Goal: Information Seeking & Learning: Learn about a topic

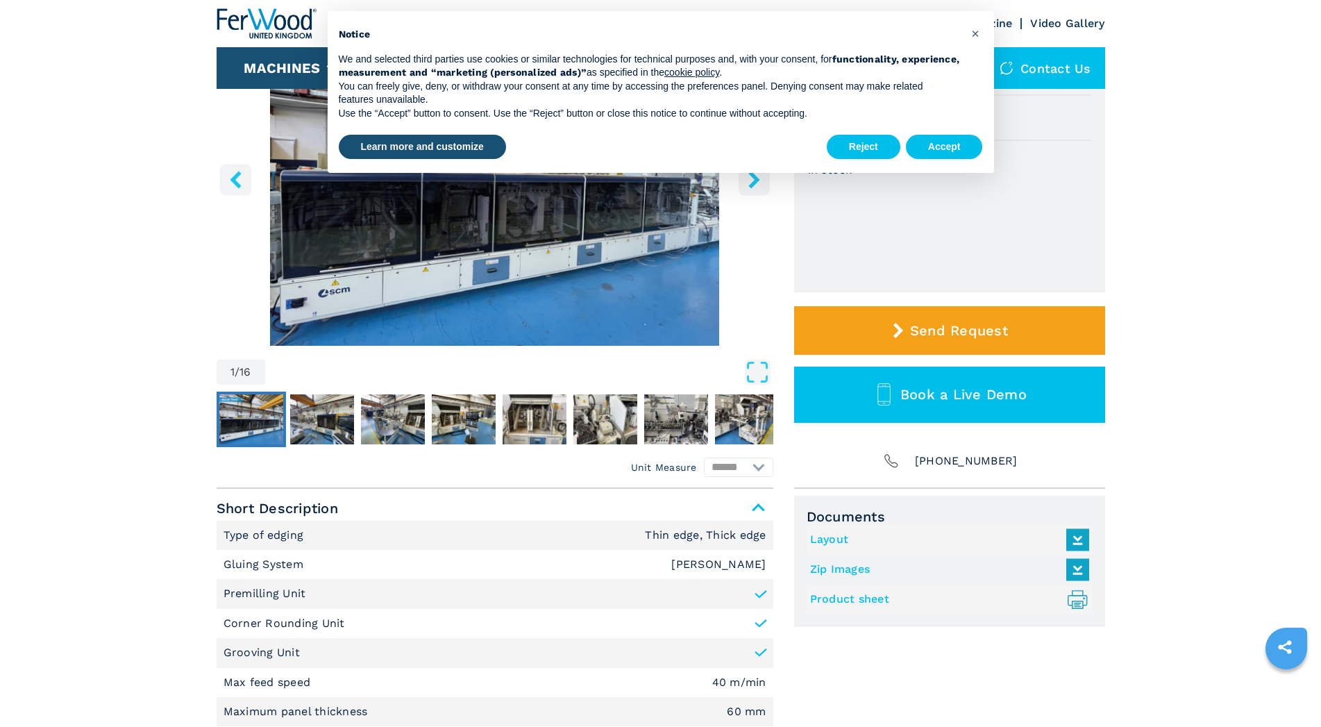
scroll to position [212, 0]
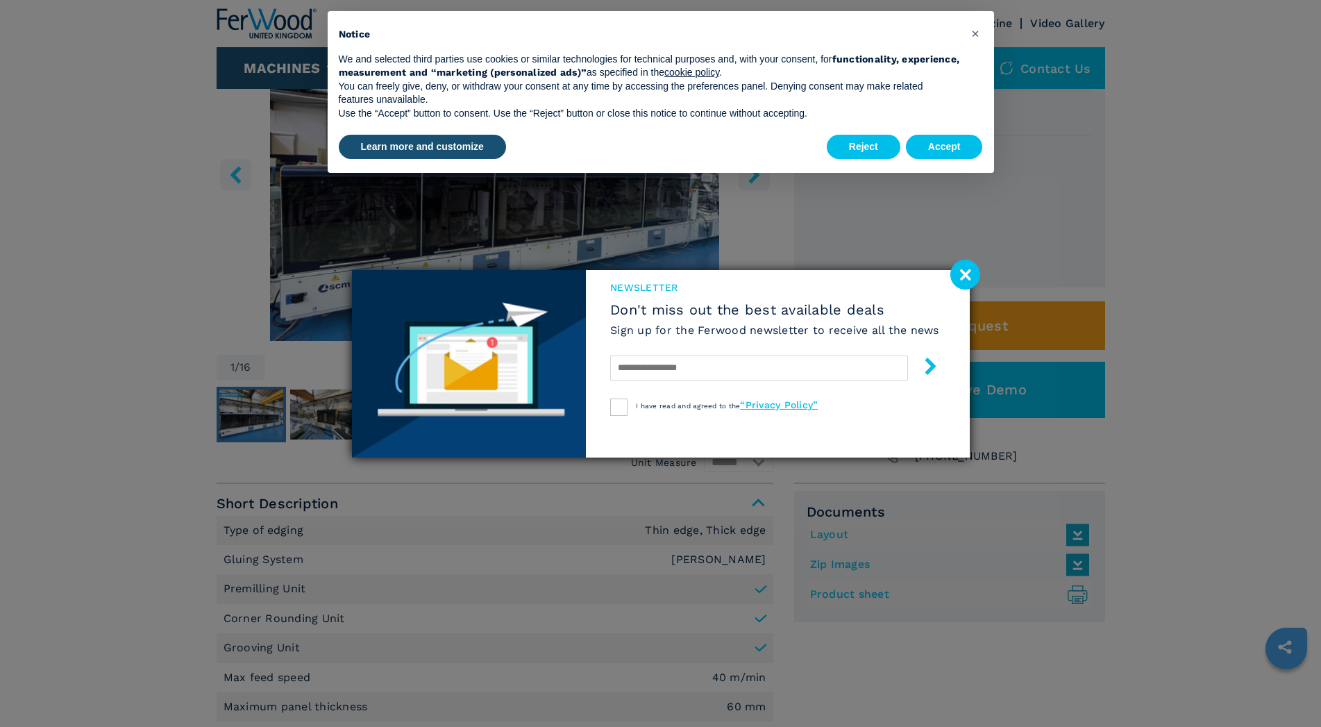
click at [958, 271] on image at bounding box center [965, 275] width 30 height 30
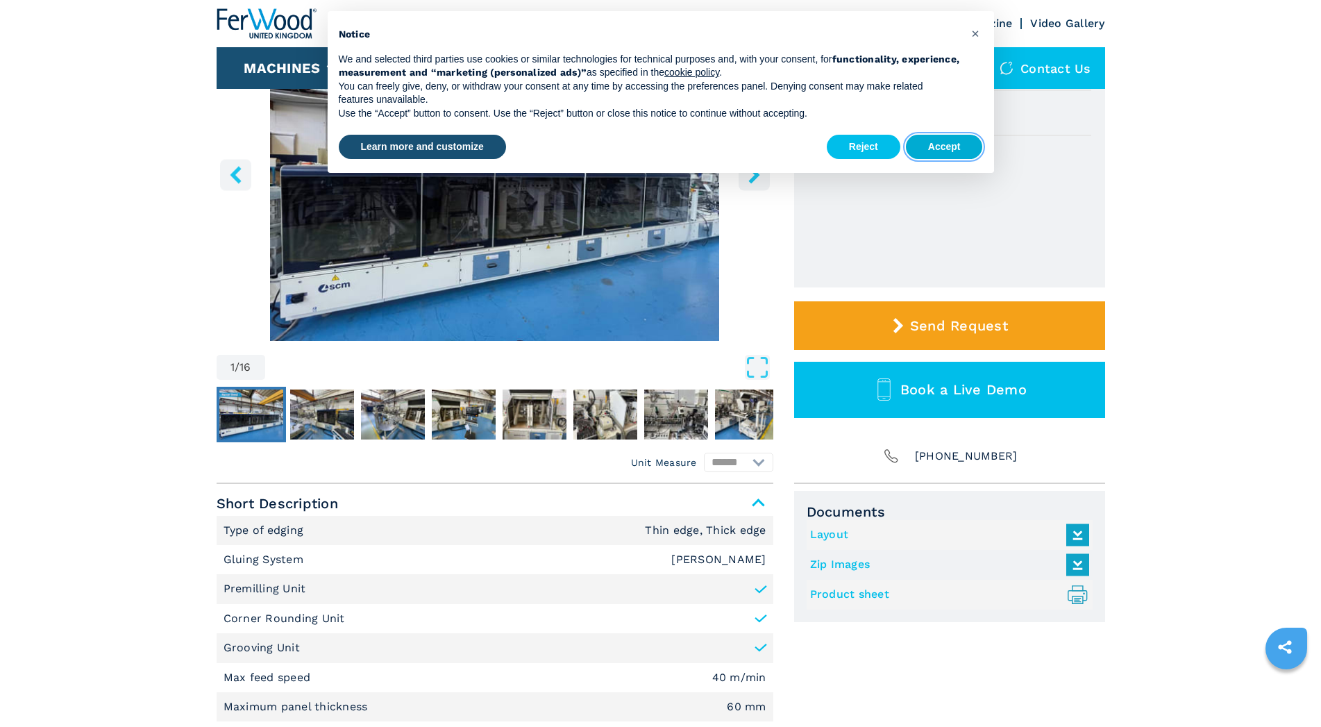
click at [944, 144] on button "Accept" at bounding box center [944, 147] width 77 height 25
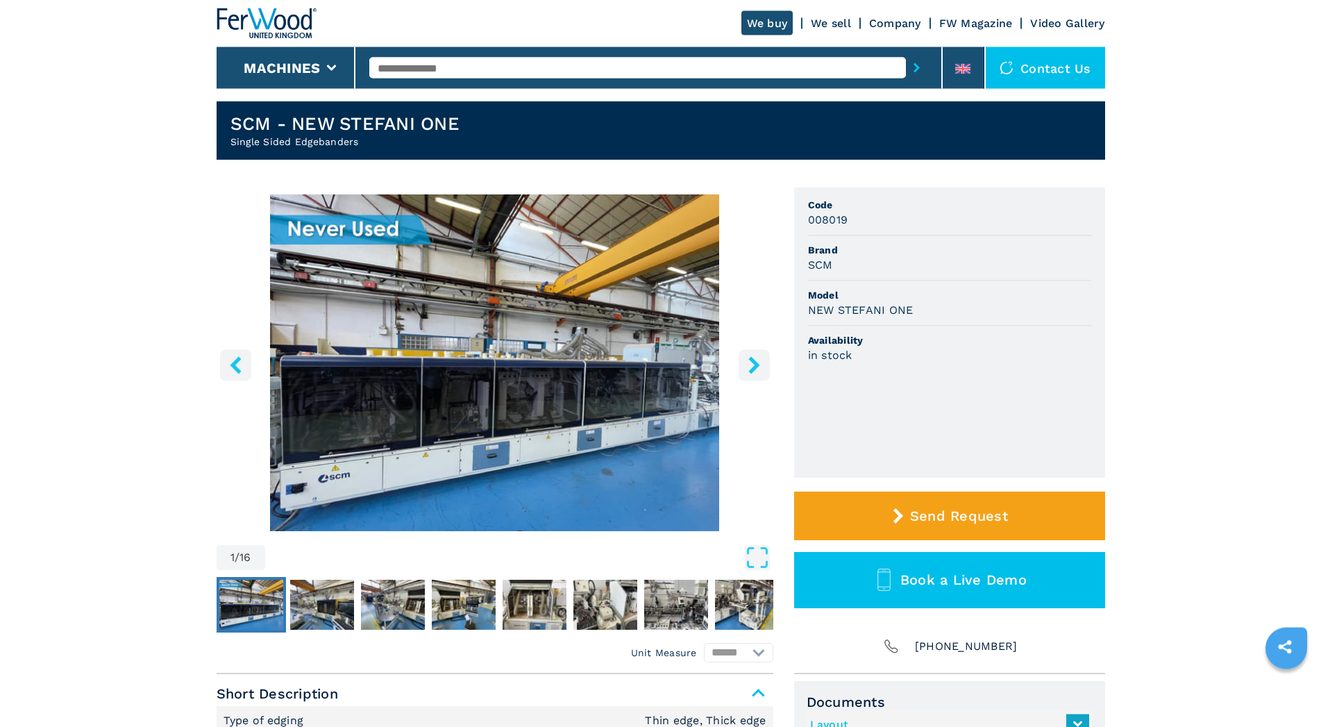
scroll to position [0, 0]
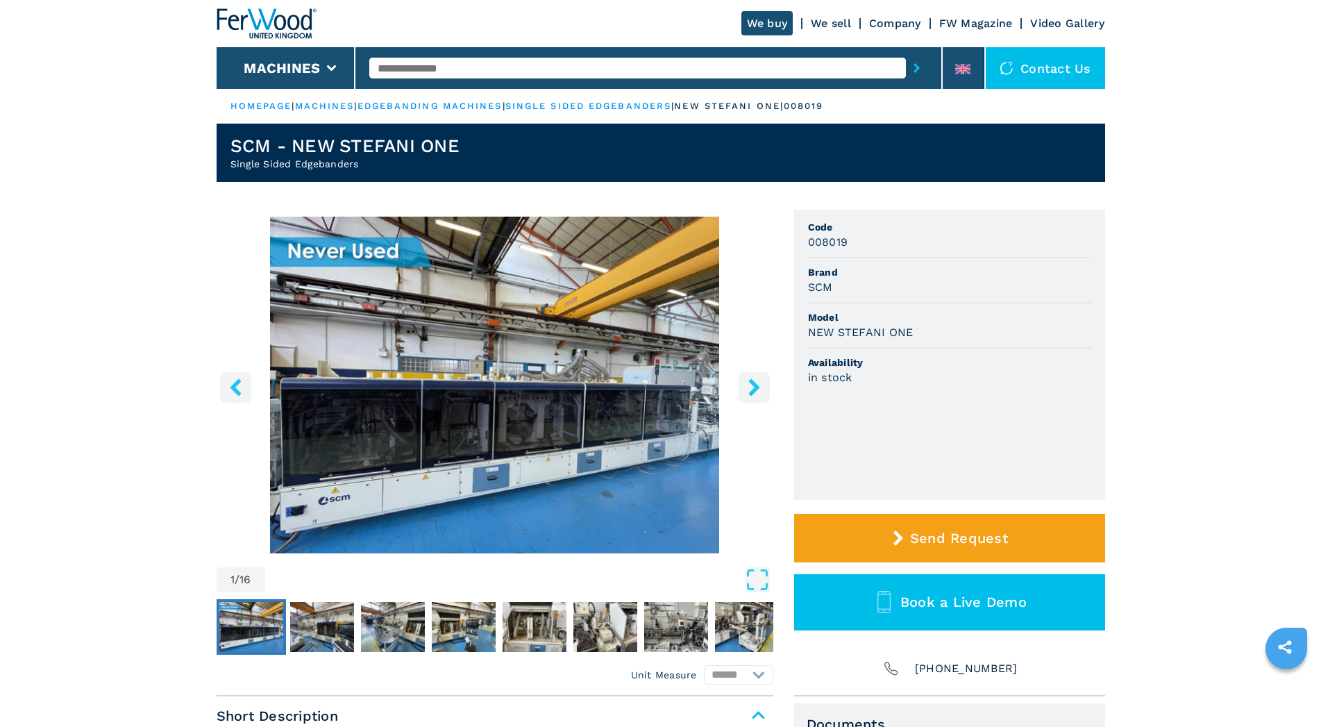
click at [752, 393] on icon "right-button" at bounding box center [753, 386] width 11 height 17
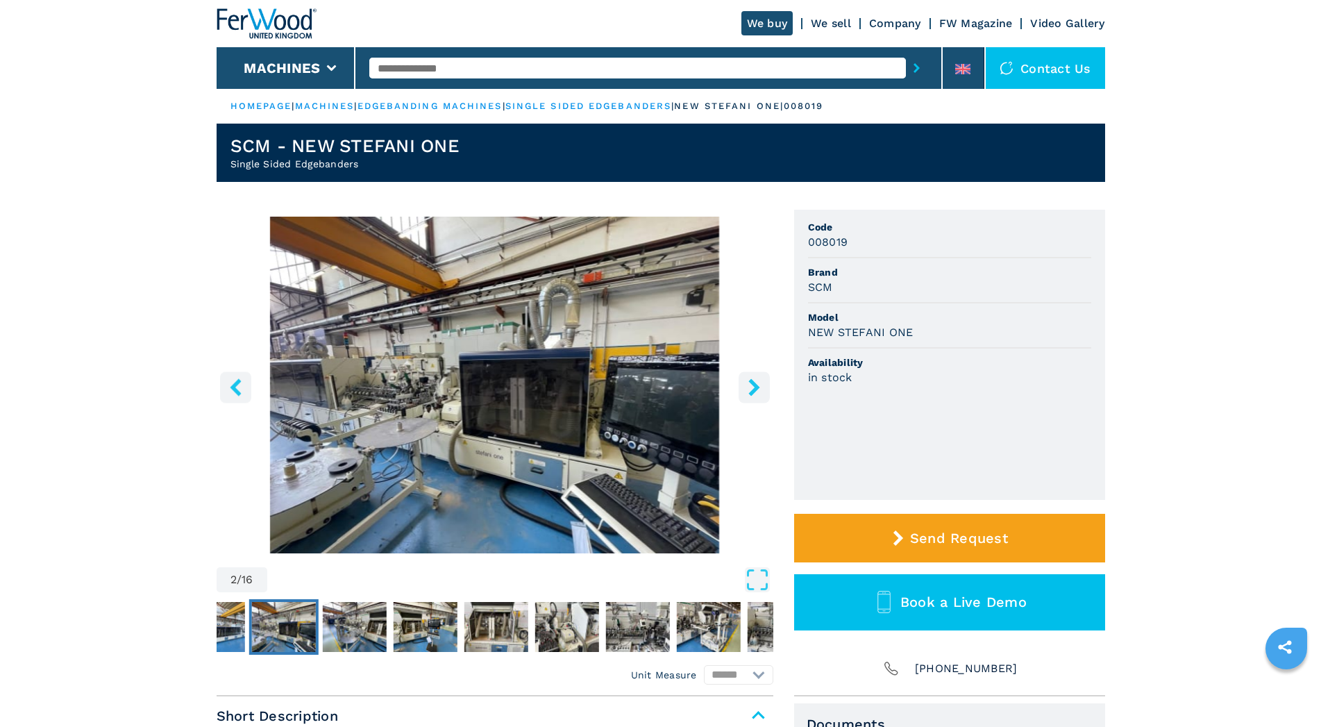
click at [752, 393] on icon "right-button" at bounding box center [753, 386] width 11 height 17
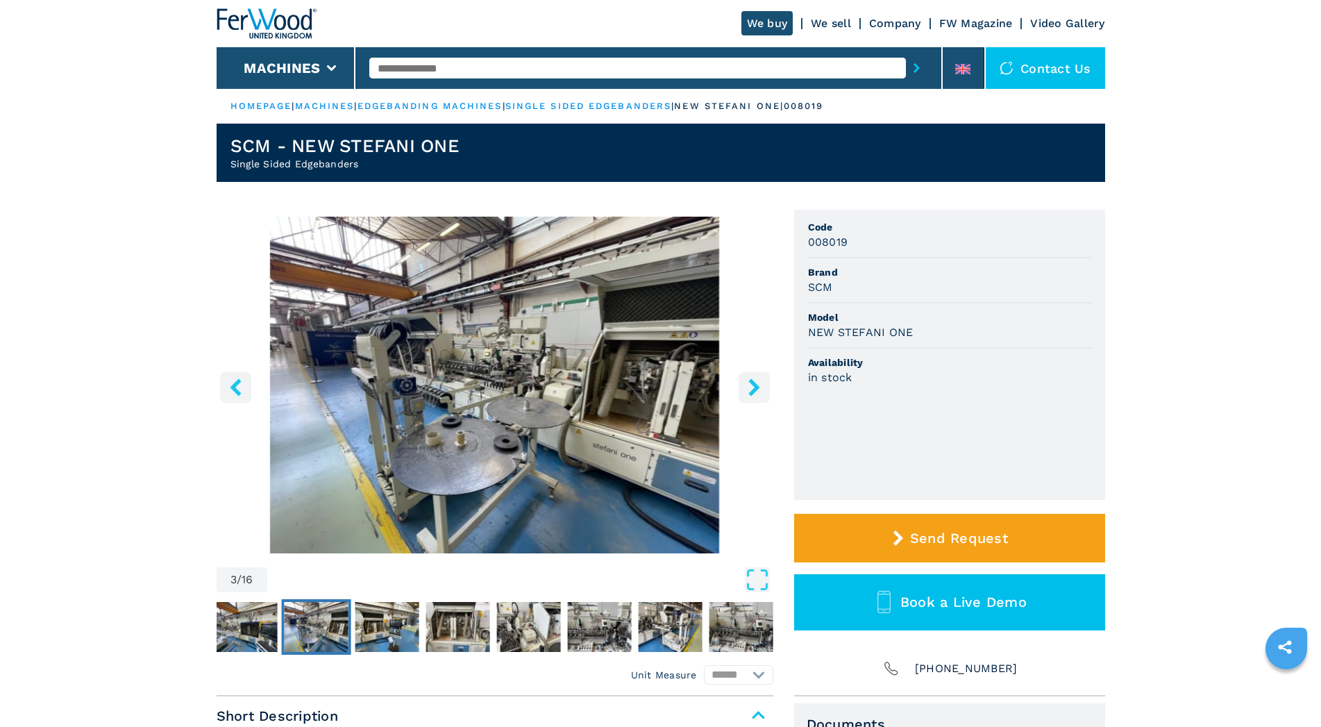
click at [752, 393] on icon "right-button" at bounding box center [753, 386] width 11 height 17
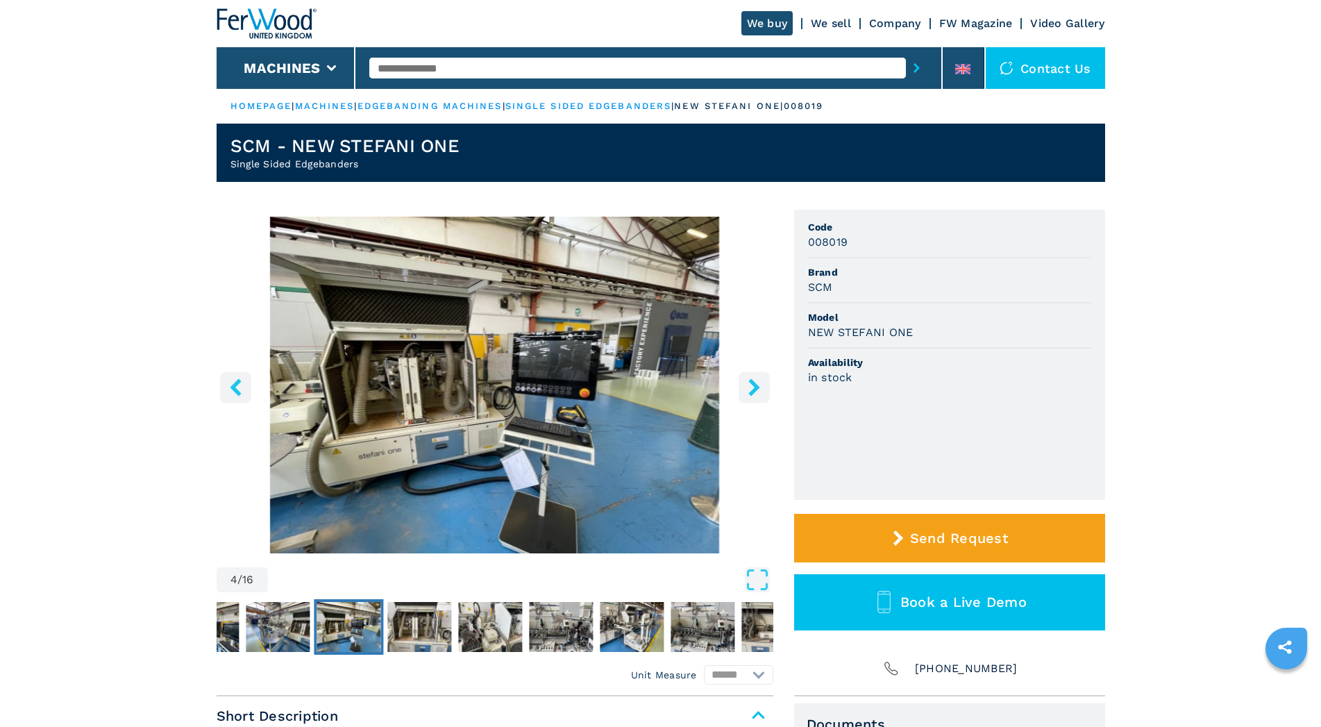
click at [752, 393] on icon "right-button" at bounding box center [753, 386] width 11 height 17
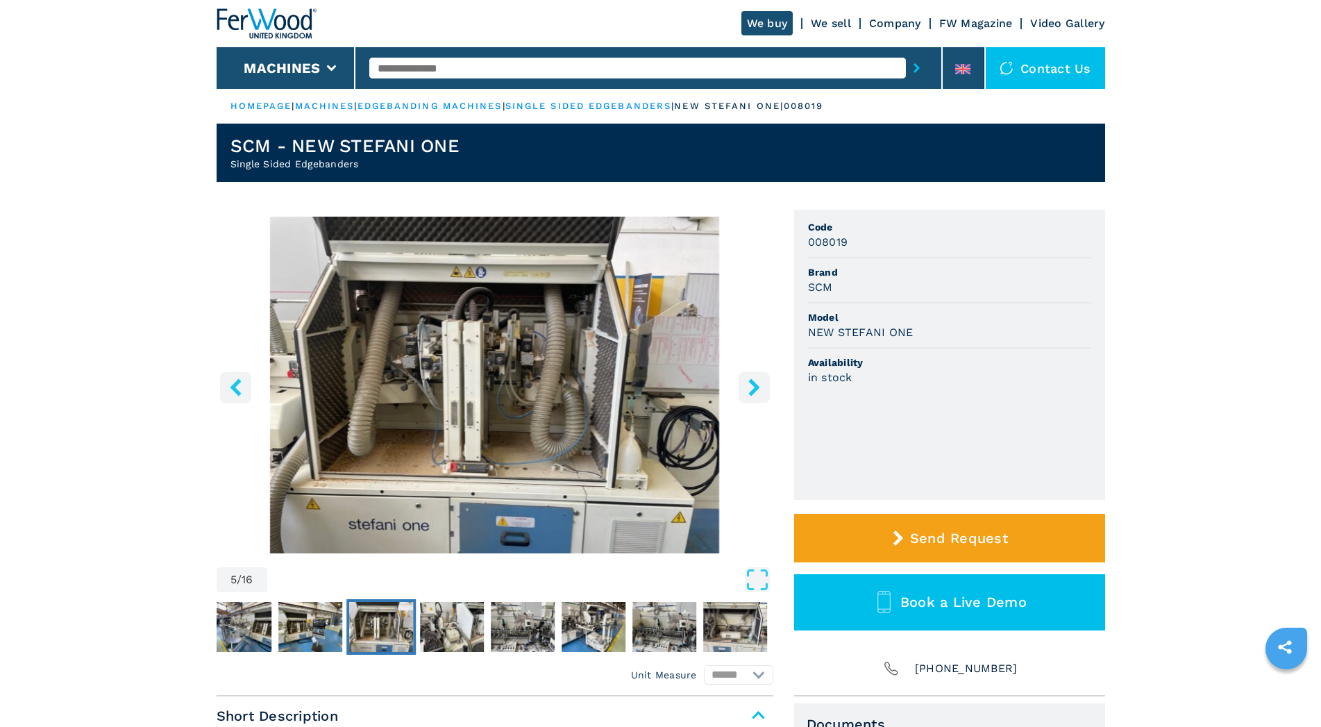
click at [234, 387] on icon "left-button" at bounding box center [235, 386] width 11 height 17
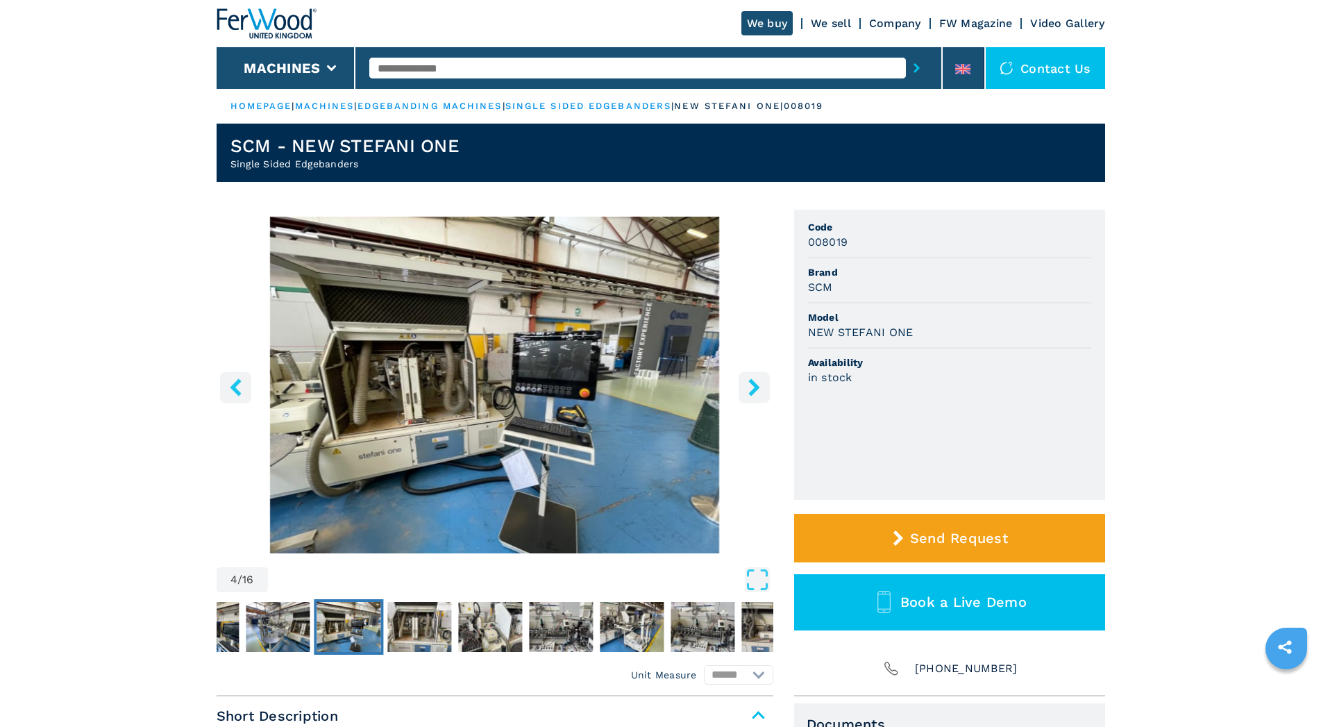
click at [757, 388] on icon "right-button" at bounding box center [753, 386] width 11 height 17
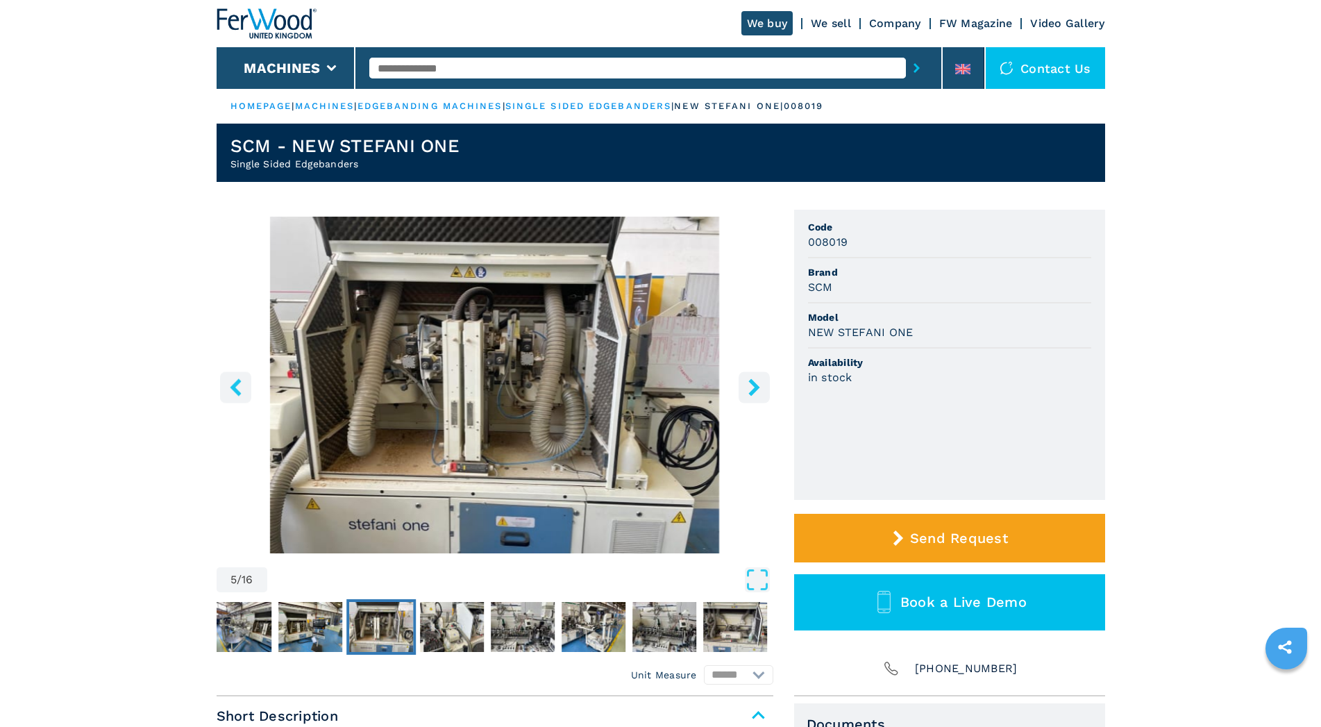
click at [757, 388] on icon "right-button" at bounding box center [753, 386] width 11 height 17
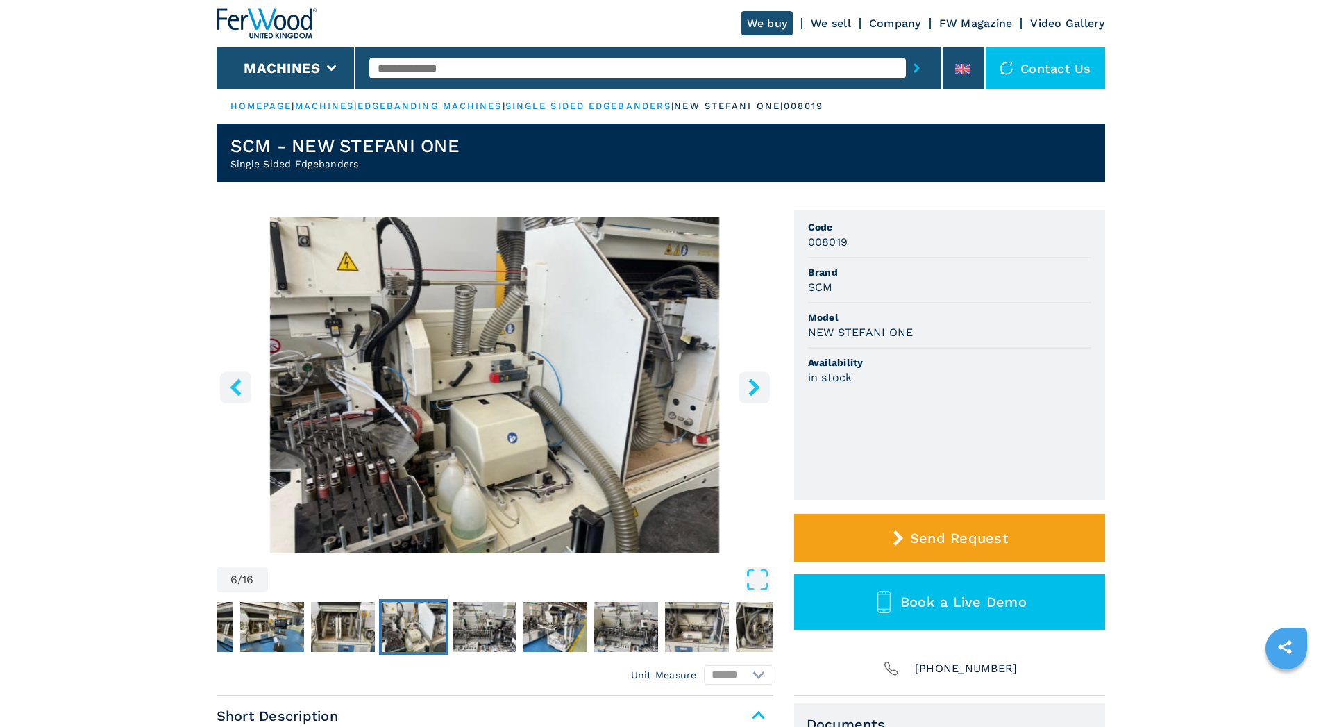
click at [757, 388] on icon "right-button" at bounding box center [753, 386] width 11 height 17
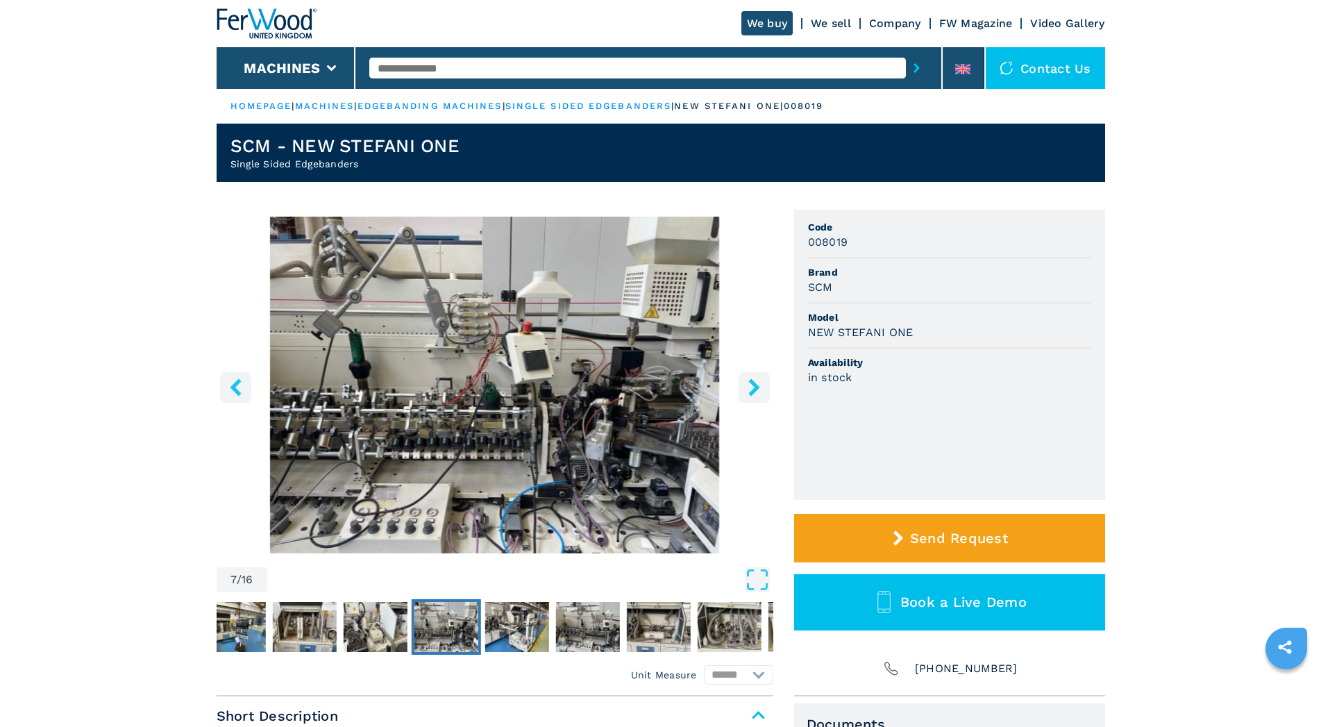
click at [757, 388] on icon "right-button" at bounding box center [753, 386] width 11 height 17
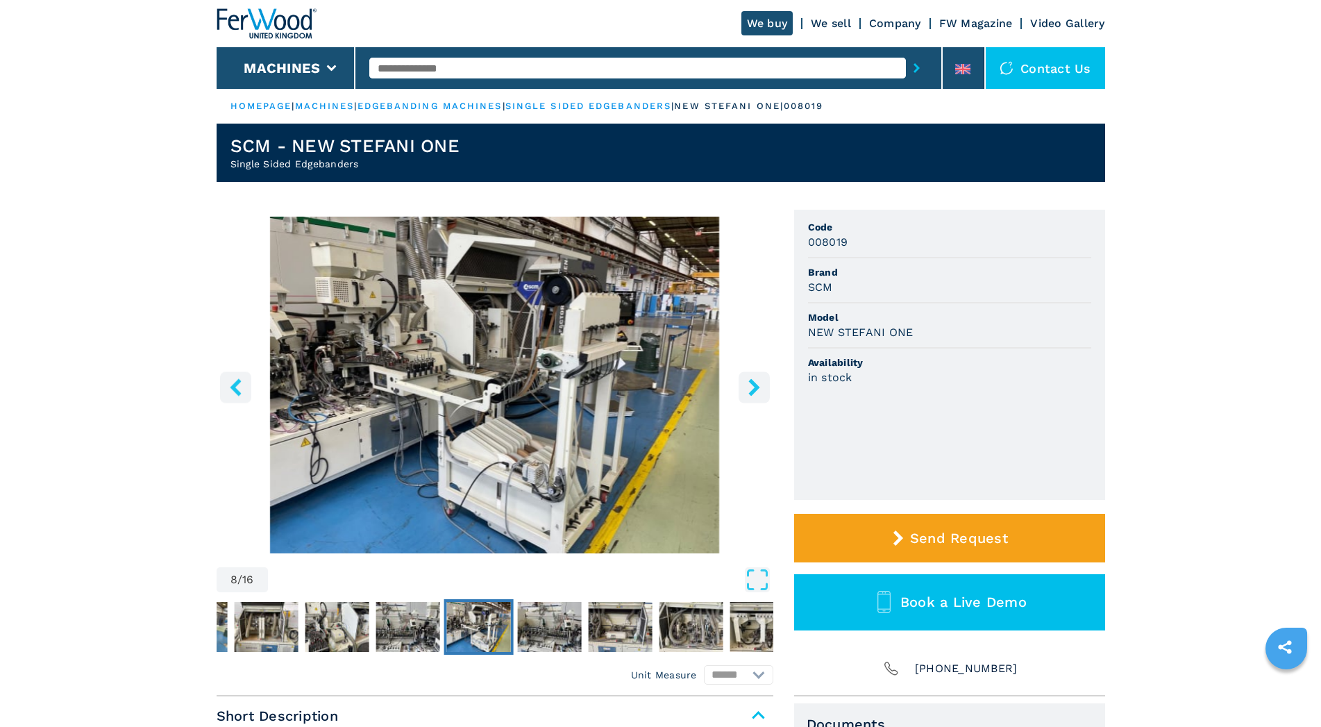
click at [757, 388] on icon "right-button" at bounding box center [753, 386] width 11 height 17
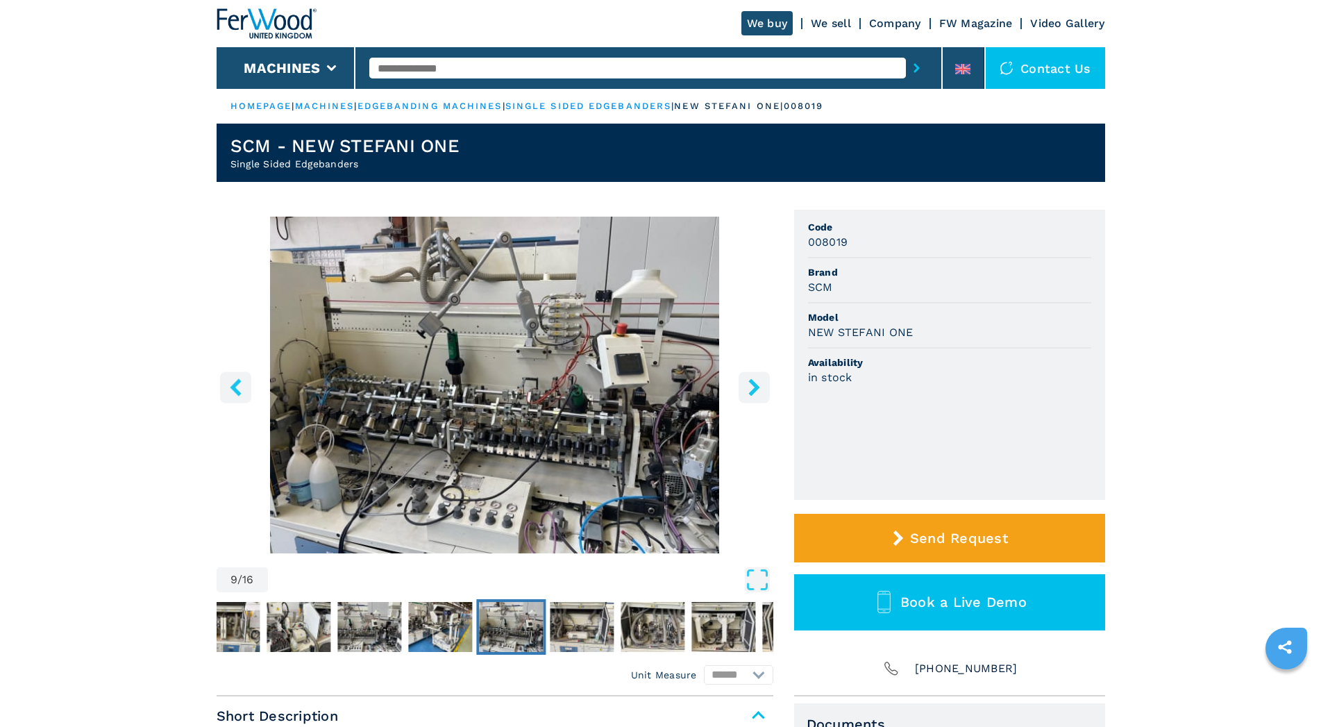
click at [757, 388] on icon "right-button" at bounding box center [753, 386] width 11 height 17
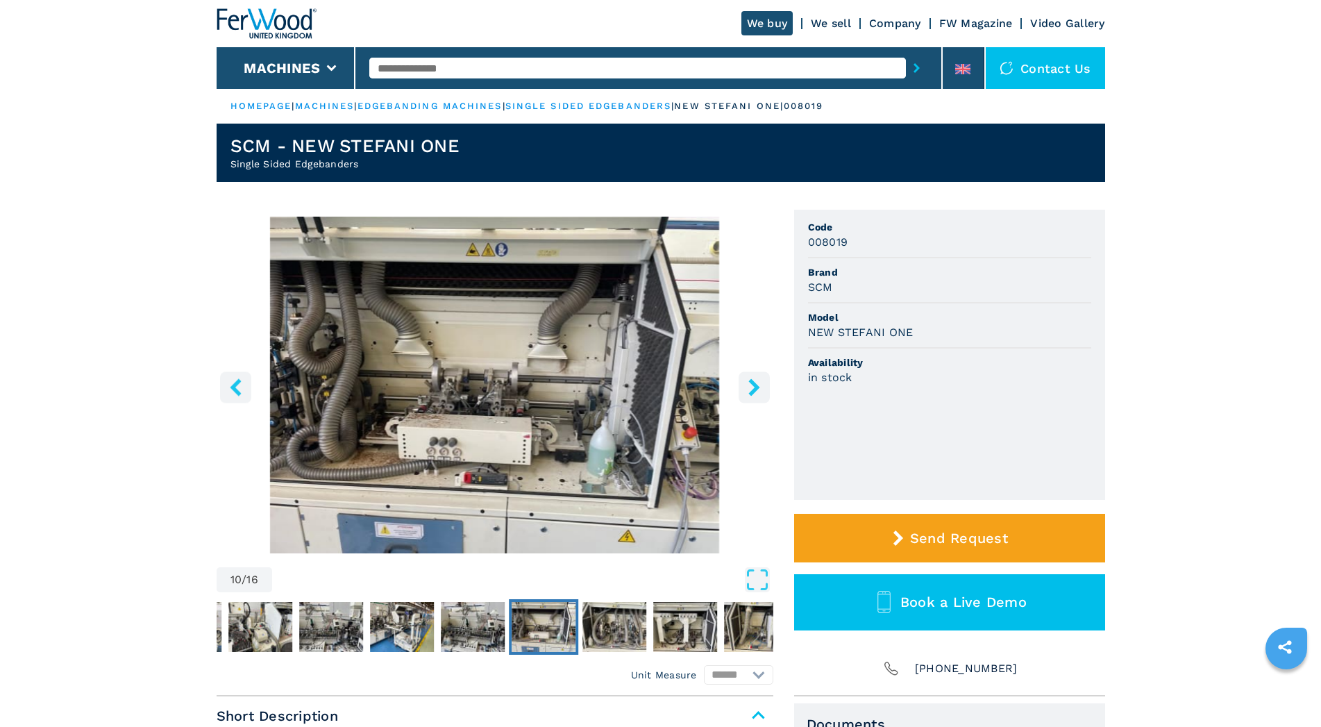
click at [757, 388] on icon "right-button" at bounding box center [753, 386] width 11 height 17
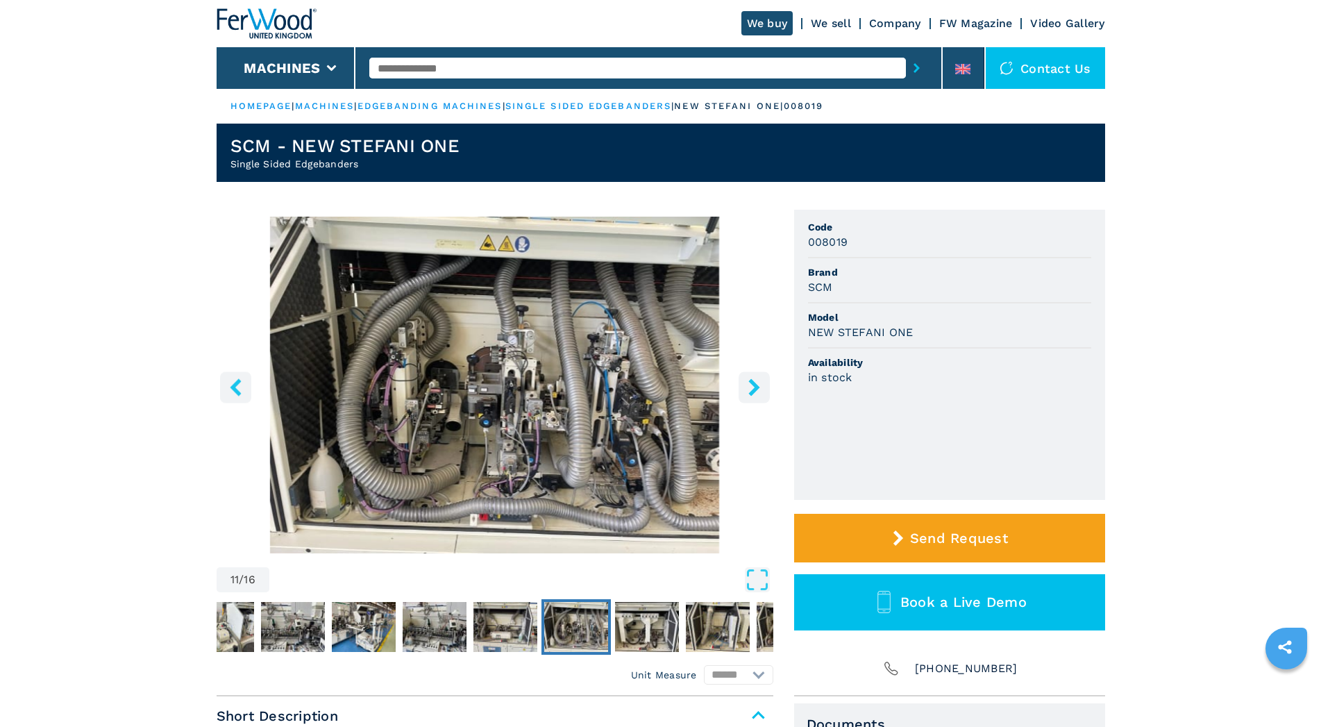
click at [757, 388] on icon "right-button" at bounding box center [753, 386] width 11 height 17
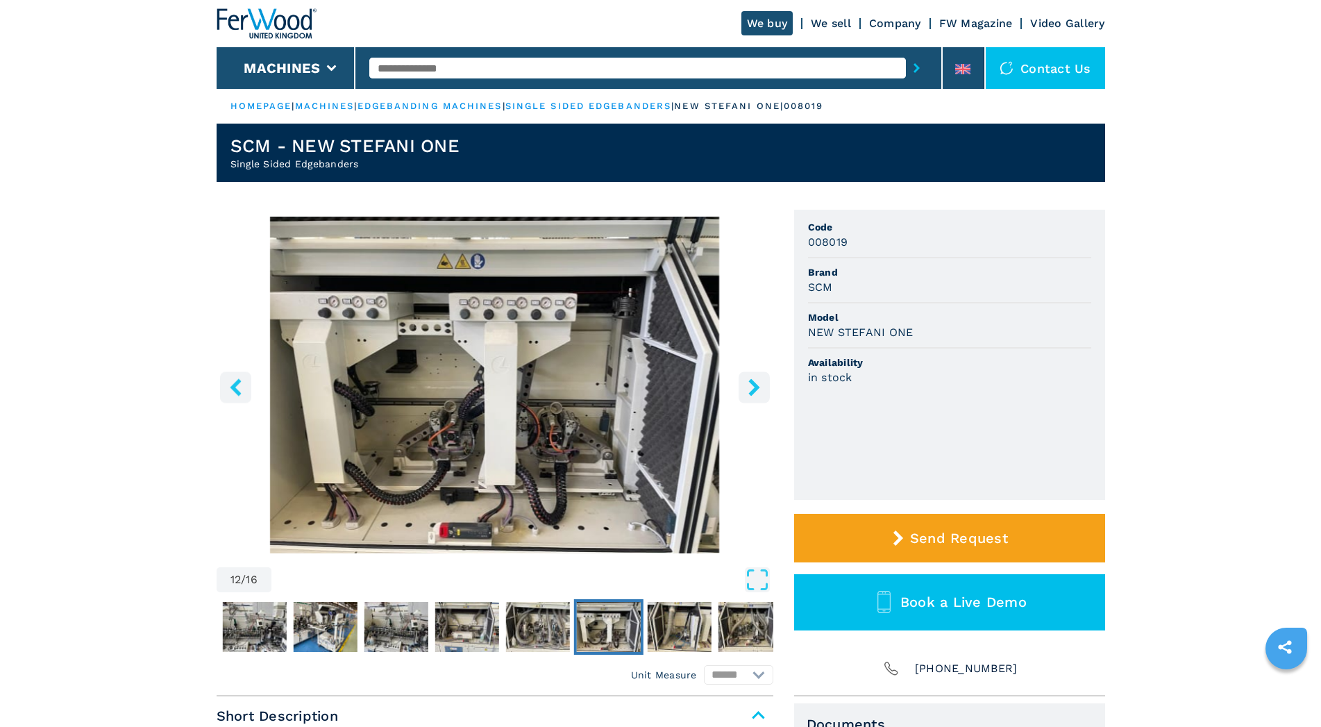
click at [757, 388] on icon "right-button" at bounding box center [753, 386] width 11 height 17
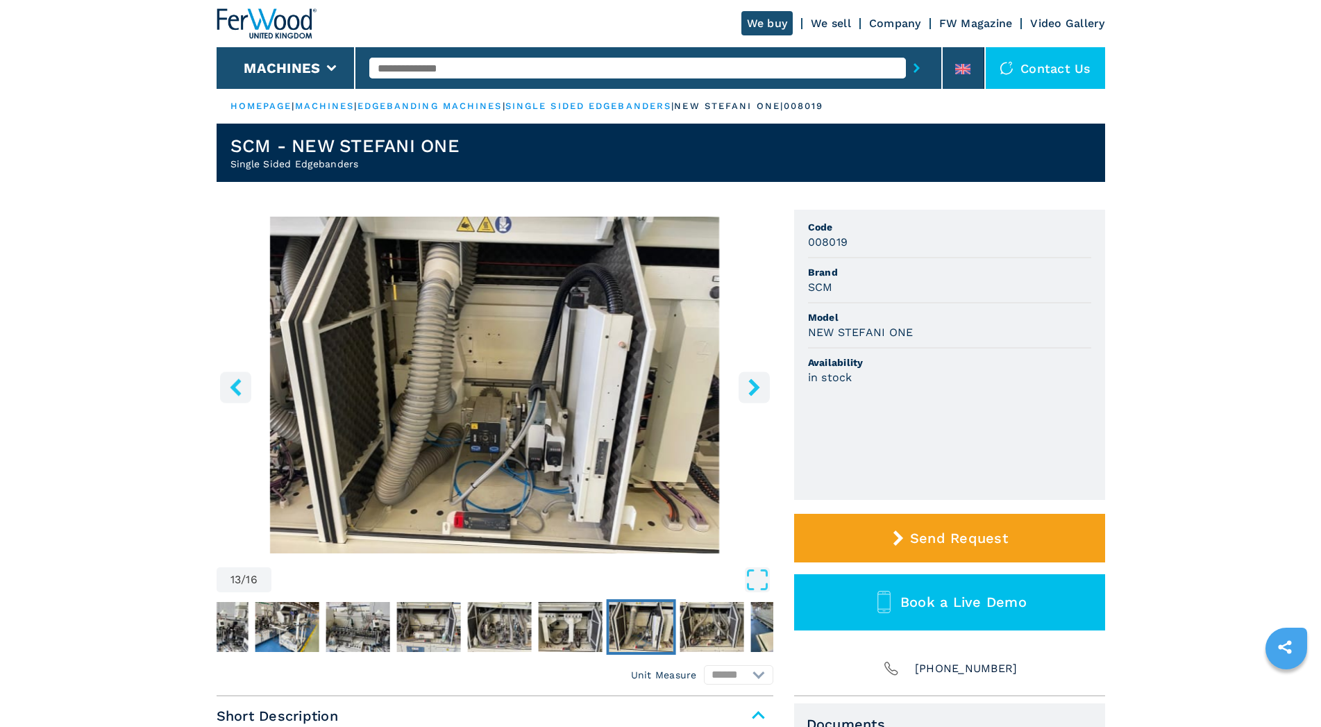
click at [757, 388] on icon "right-button" at bounding box center [753, 386] width 11 height 17
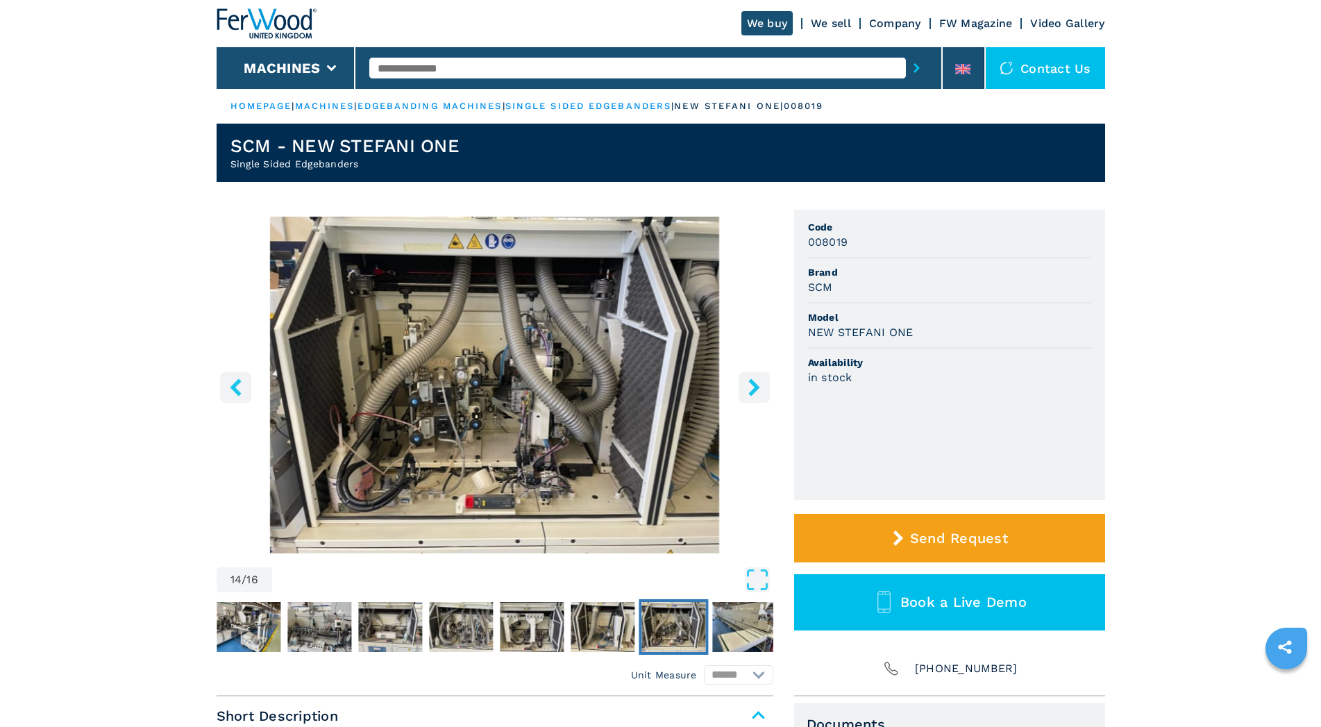
click at [757, 388] on icon "right-button" at bounding box center [753, 386] width 11 height 17
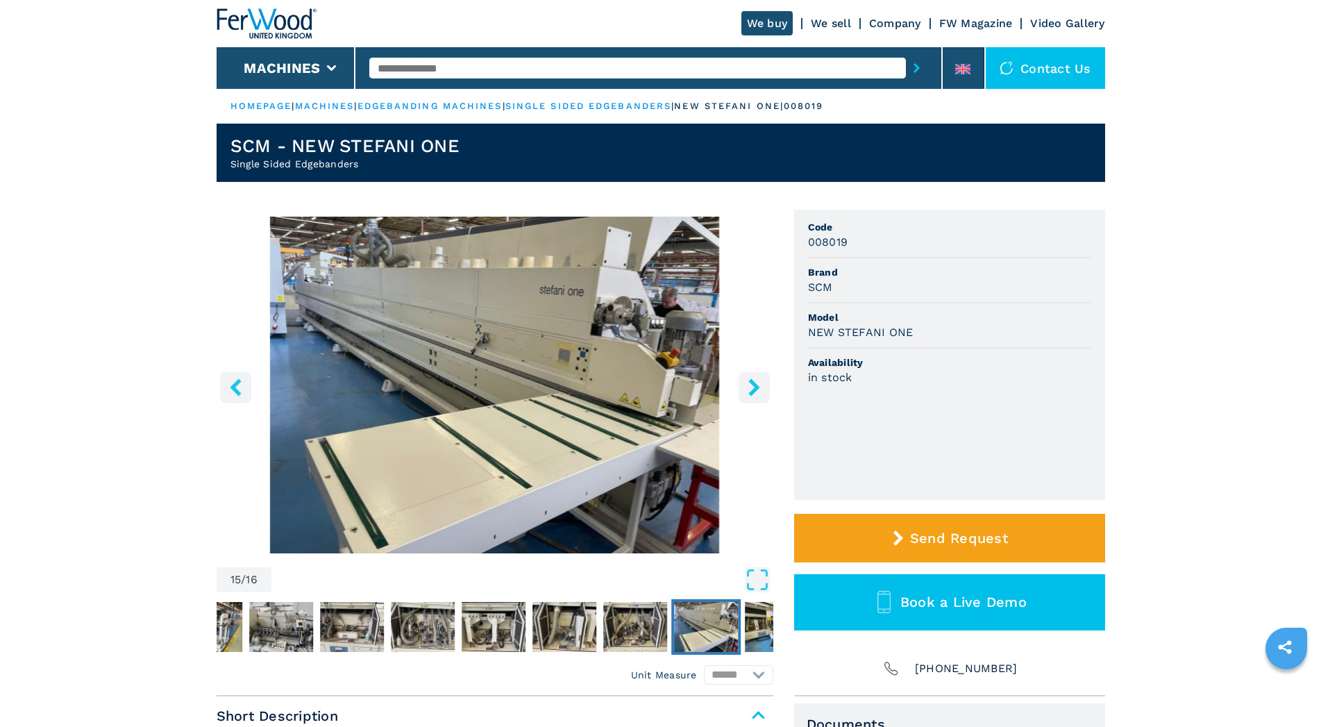
click at [757, 388] on icon "right-button" at bounding box center [753, 386] width 11 height 17
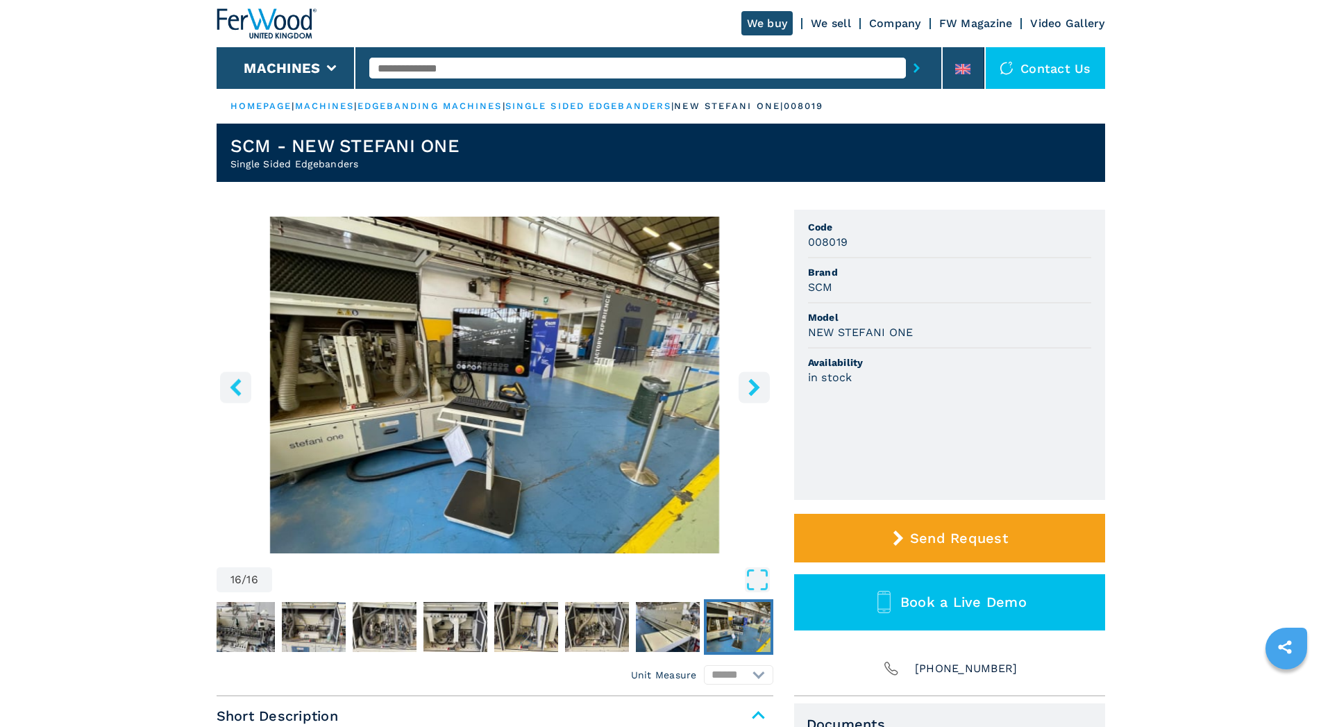
click at [757, 388] on icon "right-button" at bounding box center [753, 386] width 11 height 17
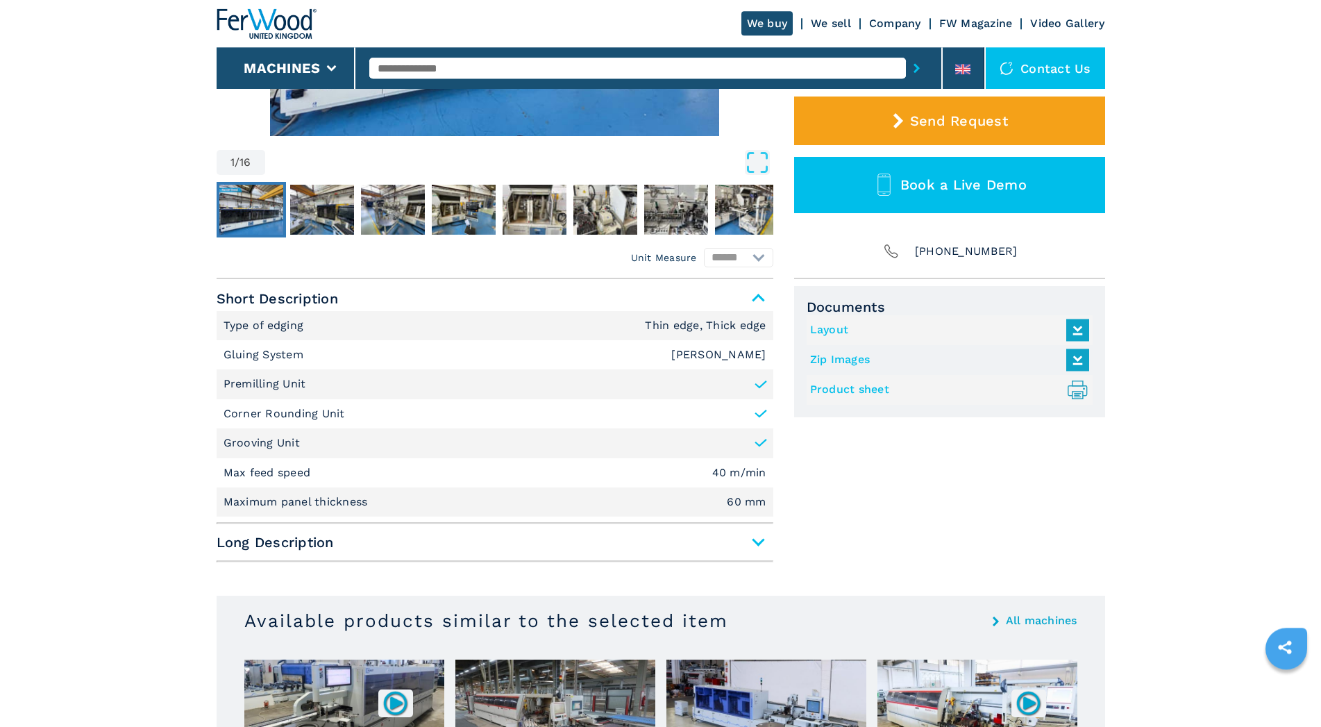
scroll to position [460, 0]
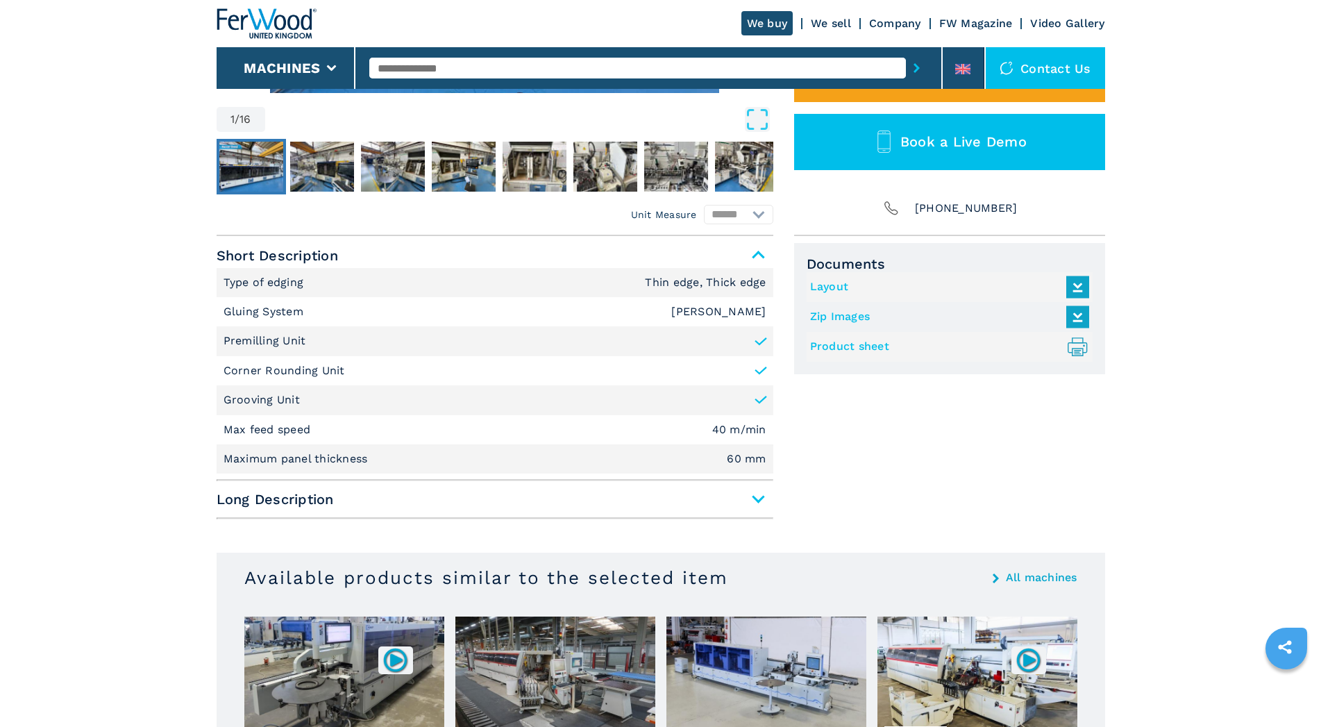
click at [756, 495] on span "Long Description" at bounding box center [495, 498] width 557 height 25
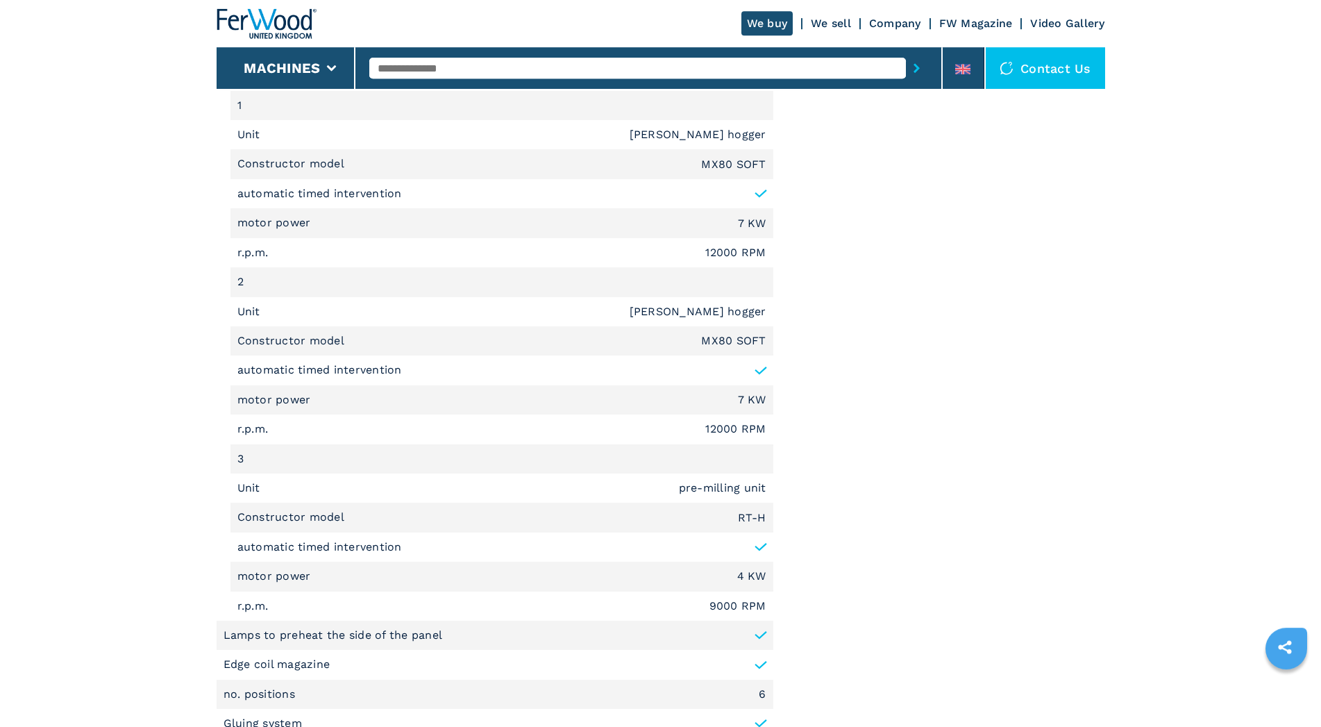
scroll to position [1274, 0]
